Goal: Information Seeking & Learning: Learn about a topic

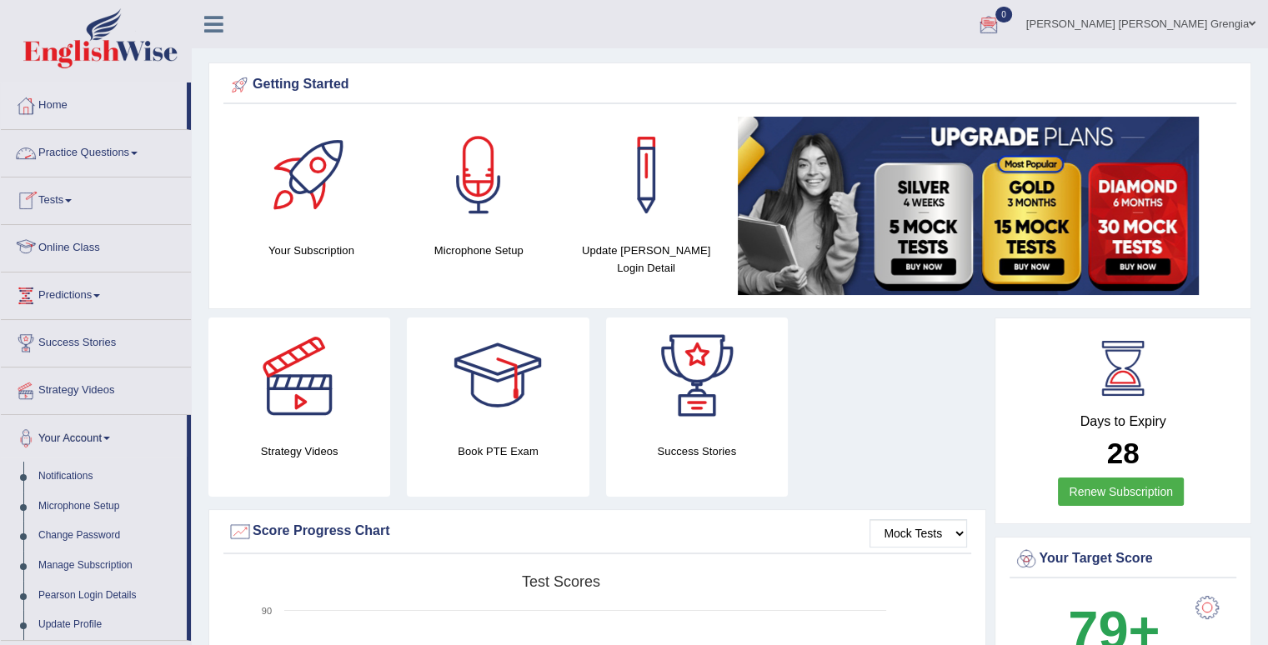
click at [134, 158] on link "Practice Questions" at bounding box center [96, 151] width 190 height 42
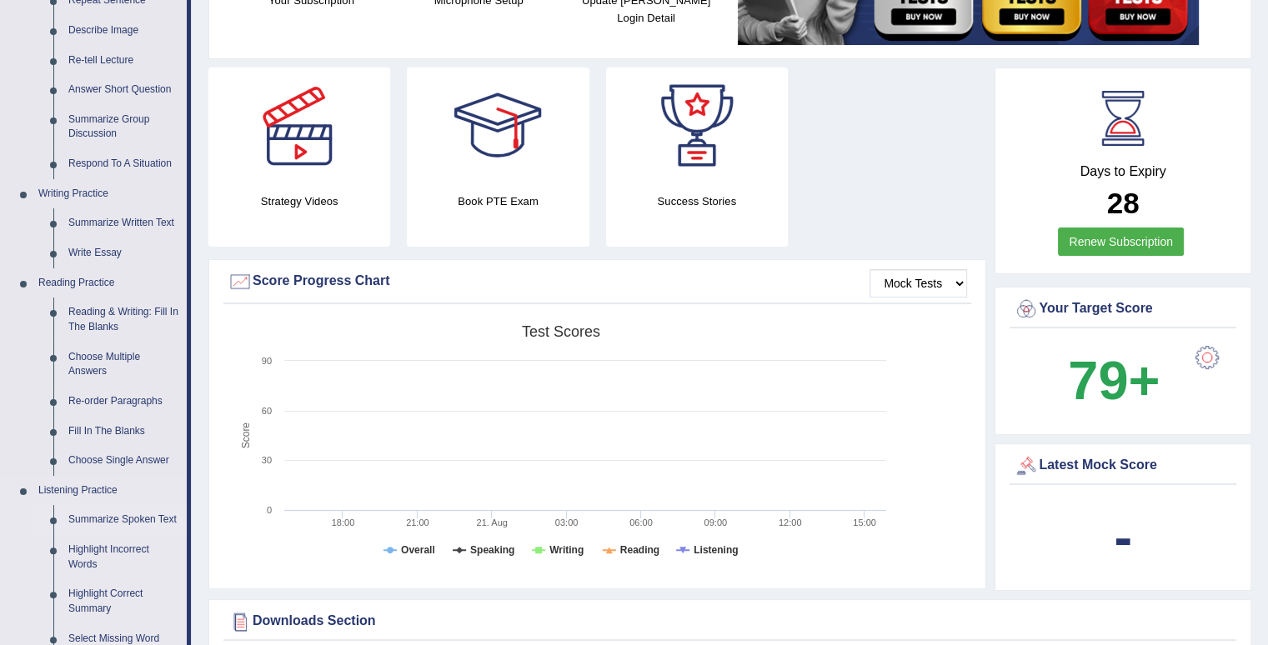
scroll to position [250, 0]
click at [100, 222] on link "Summarize Written Text" at bounding box center [124, 223] width 126 height 30
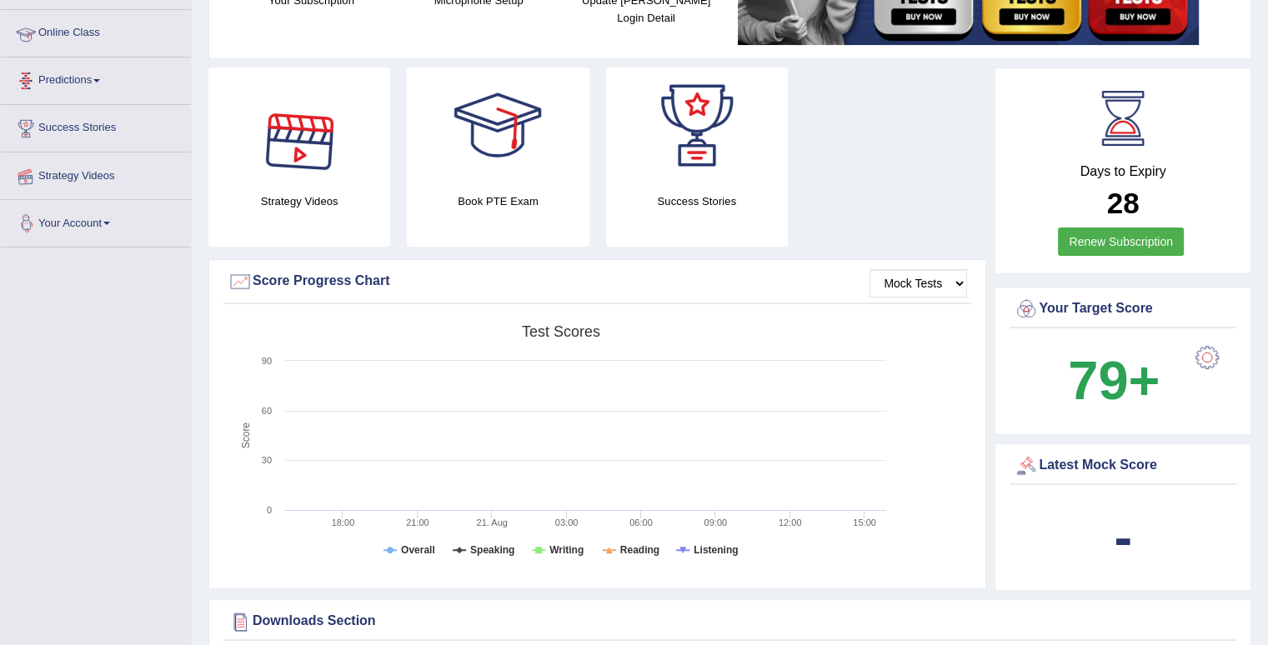
scroll to position [294, 0]
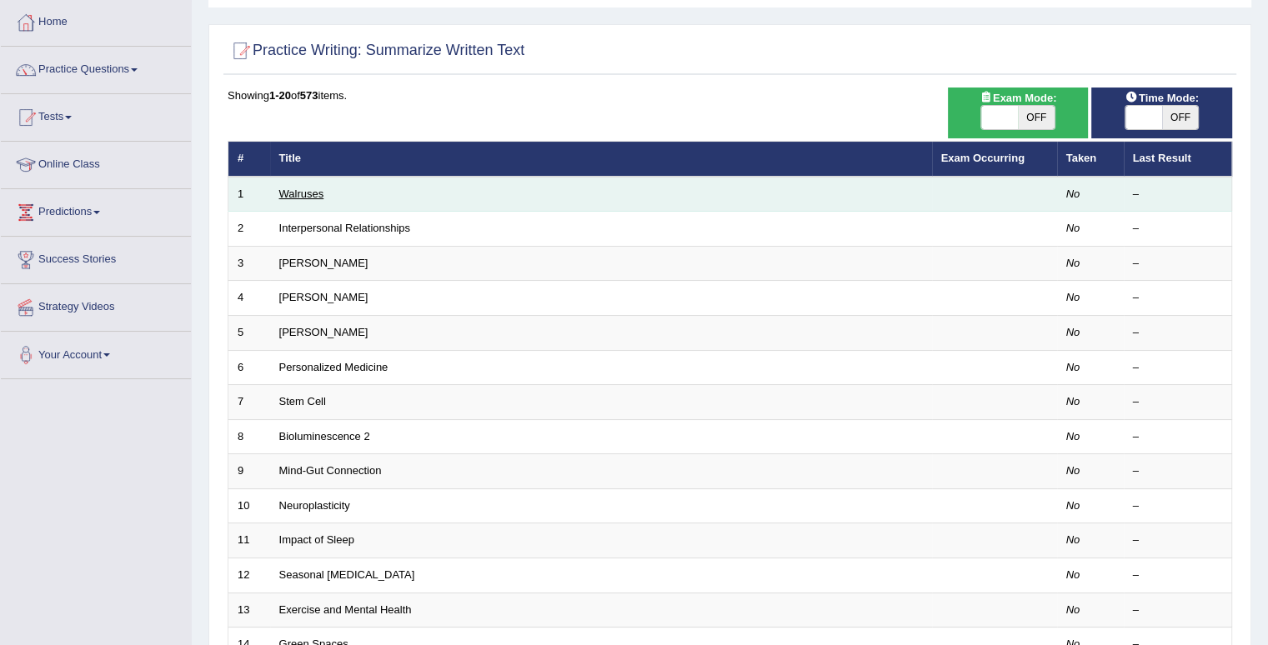
click at [306, 195] on link "Walruses" at bounding box center [301, 194] width 45 height 13
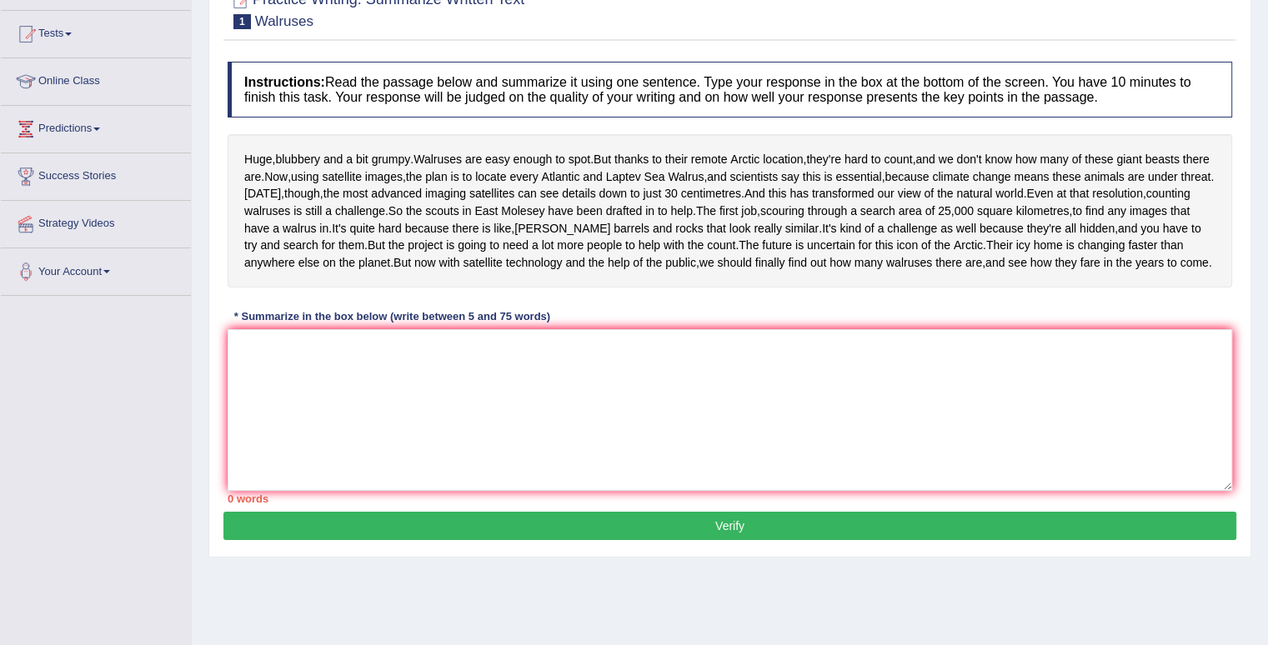
scroll to position [83, 0]
